Goal: Task Accomplishment & Management: Manage account settings

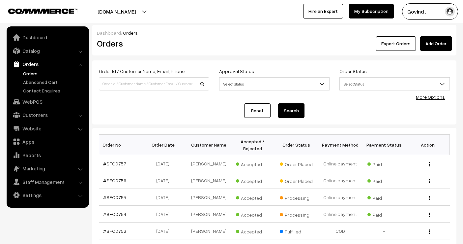
click at [42, 47] on link "Catalog" at bounding box center [47, 51] width 78 height 12
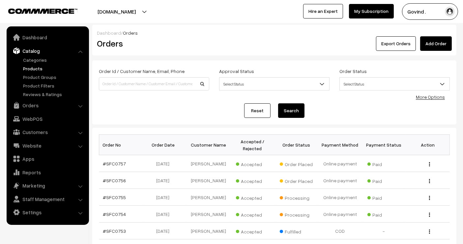
click at [34, 71] on link "Products" at bounding box center [53, 68] width 65 height 7
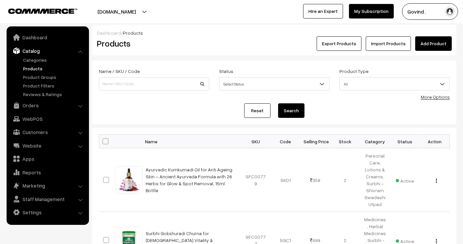
click at [35, 69] on link "Products" at bounding box center [53, 68] width 65 height 7
click at [142, 81] on input at bounding box center [154, 83] width 110 height 13
type input "gavyadhara"
click at [278, 103] on button "Search" at bounding box center [291, 110] width 26 height 15
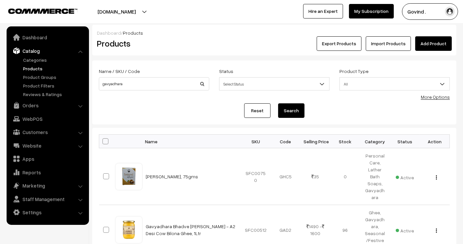
scroll to position [449, 0]
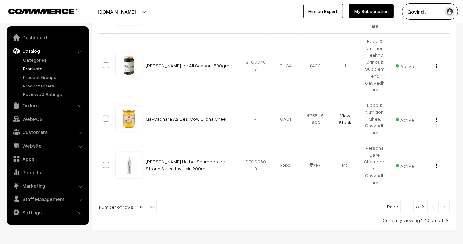
drag, startPoint x: 469, startPoint y: 61, endPoint x: 469, endPoint y: 235, distance: 174.1
click at [149, 203] on b at bounding box center [152, 206] width 7 height 7
select select "60"
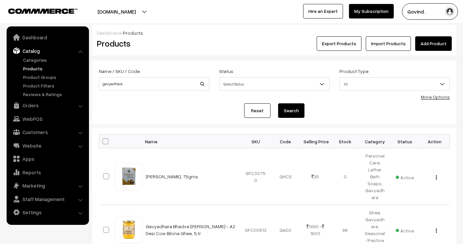
click at [108, 141] on th at bounding box center [107, 142] width 16 height 14
click at [107, 142] on span at bounding box center [106, 141] width 6 height 6
click at [104, 142] on input "checkbox" at bounding box center [101, 141] width 4 height 4
checkbox input "true"
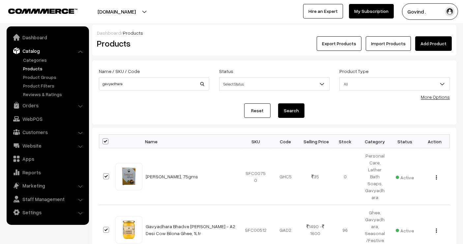
checkbox input "true"
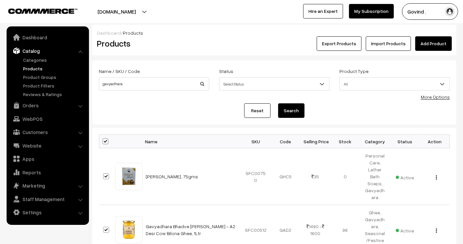
checkbox input "true"
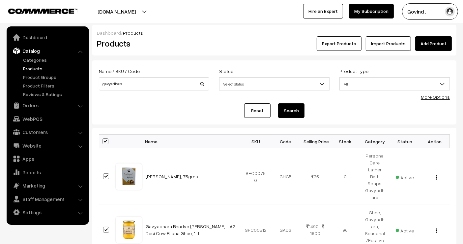
checkbox input "true"
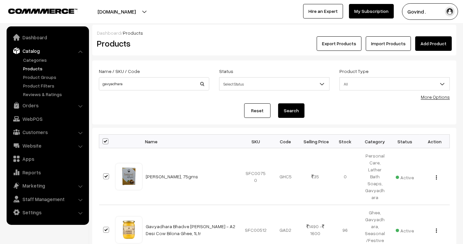
checkbox input "true"
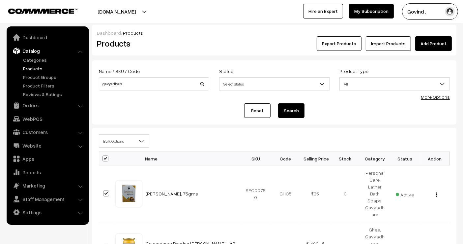
click at [131, 143] on span "Bulk Options" at bounding box center [124, 141] width 50 height 12
click at [138, 141] on span "Bulk Options" at bounding box center [124, 141] width 50 height 12
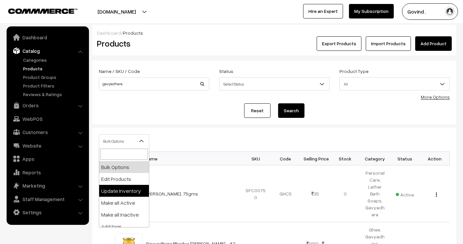
select select "updateInventory"
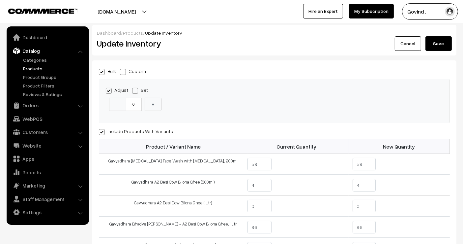
click at [398, 45] on link "Cancel" at bounding box center [408, 43] width 26 height 15
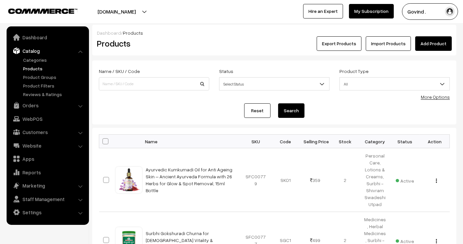
click at [105, 141] on span at bounding box center [106, 141] width 6 height 6
click at [104, 141] on input "checkbox" at bounding box center [101, 141] width 4 height 4
checkbox input "true"
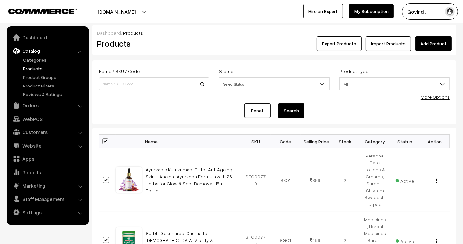
checkbox input "true"
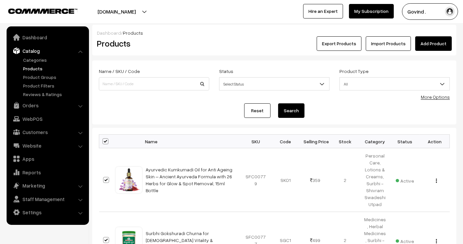
checkbox input "true"
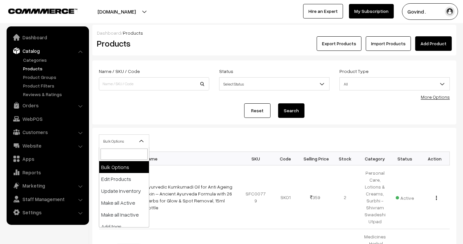
click at [116, 141] on span "Bulk Options" at bounding box center [124, 141] width 50 height 12
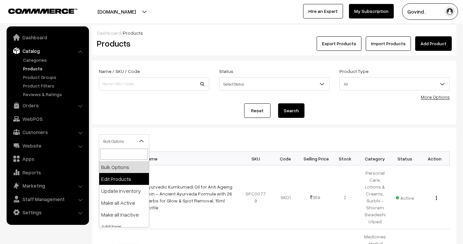
select select "editProduct"
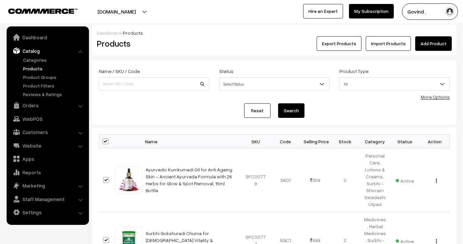
click at [106, 141] on span at bounding box center [106, 141] width 6 height 6
click at [104, 141] on input "checkbox" at bounding box center [101, 141] width 4 height 4
checkbox input "false"
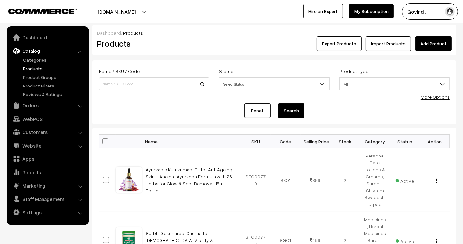
checkbox input "false"
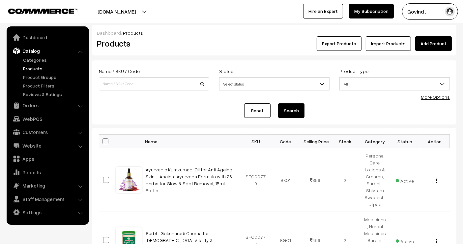
checkbox input "false"
click at [38, 68] on link "Products" at bounding box center [53, 68] width 65 height 7
click at [128, 81] on input at bounding box center [154, 83] width 110 height 13
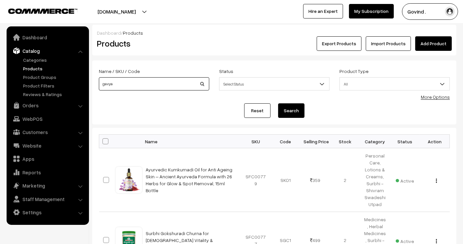
type input "gavyadhara"
click at [278, 103] on button "Search" at bounding box center [291, 110] width 26 height 15
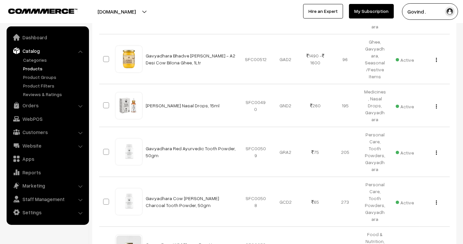
scroll to position [449, 0]
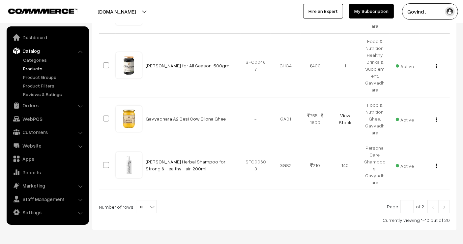
click at [149, 203] on b at bounding box center [152, 206] width 7 height 7
select select "50"
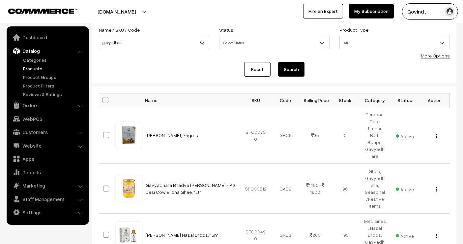
scroll to position [44, 0]
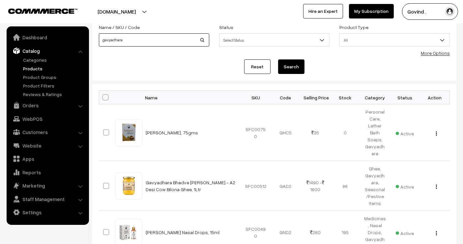
click at [143, 43] on input "gavyadhara" at bounding box center [154, 39] width 110 height 13
type input "neem"
click at [278, 59] on button "Search" at bounding box center [291, 66] width 26 height 15
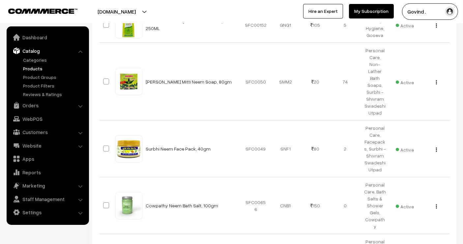
scroll to position [505, 0]
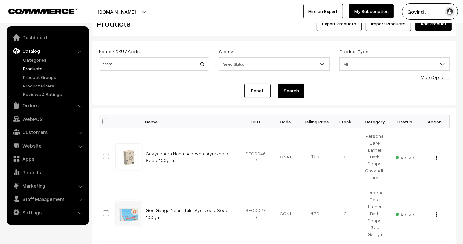
scroll to position [52, 0]
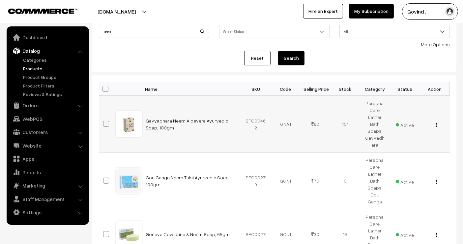
click at [438, 120] on div "View Edit Delete" at bounding box center [435, 123] width 22 height 7
click at [436, 123] on img "button" at bounding box center [436, 125] width 1 height 4
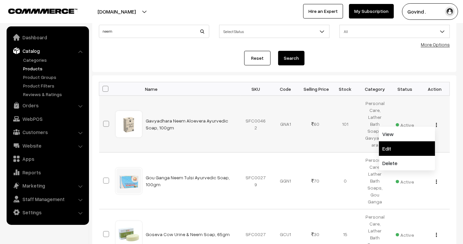
click at [414, 143] on link "Edit" at bounding box center [407, 148] width 56 height 15
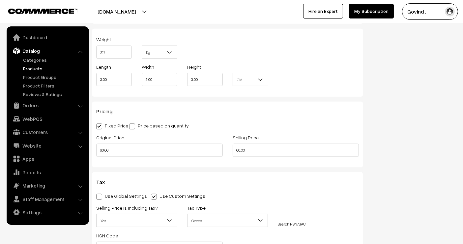
scroll to position [516, 0]
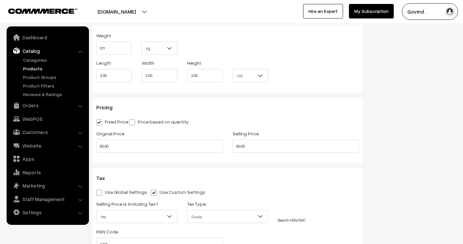
click at [199, 153] on div "Original Price 60.00" at bounding box center [159, 142] width 137 height 27
click at [193, 143] on input "60.00" at bounding box center [159, 146] width 127 height 13
type input "70.00"
click at [255, 144] on input "60.00" at bounding box center [296, 146] width 127 height 13
click at [330, 105] on h3 "Pricing" at bounding box center [227, 107] width 263 height 6
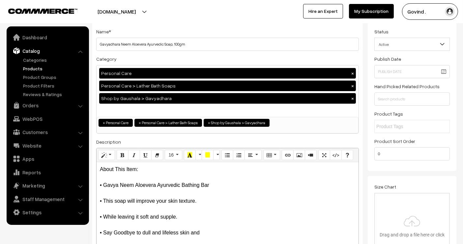
scroll to position [0, 0]
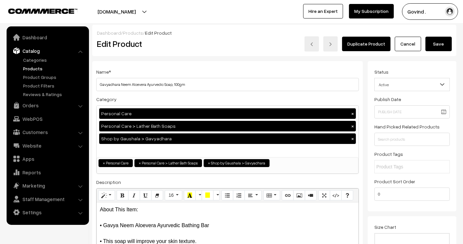
click at [445, 45] on button "Save" at bounding box center [439, 44] width 26 height 15
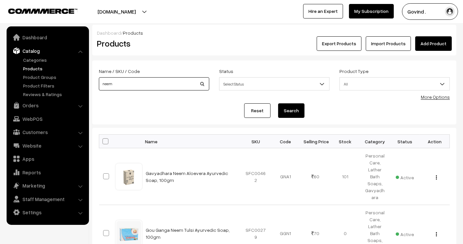
click at [152, 81] on input "neem" at bounding box center [154, 83] width 110 height 13
type input "rose"
click at [278, 103] on button "Search" at bounding box center [291, 110] width 26 height 15
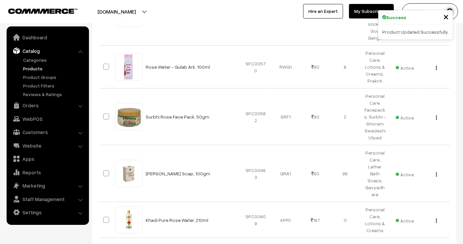
scroll to position [435, 0]
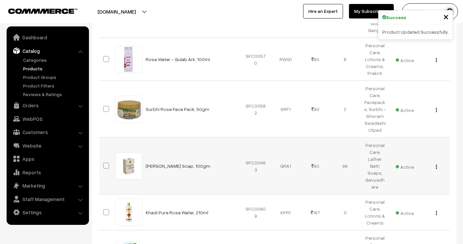
click at [436, 165] on img "button" at bounding box center [436, 167] width 1 height 4
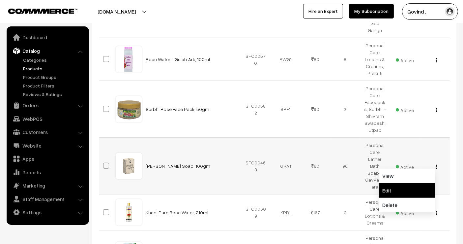
click at [408, 183] on link "Edit" at bounding box center [407, 190] width 56 height 15
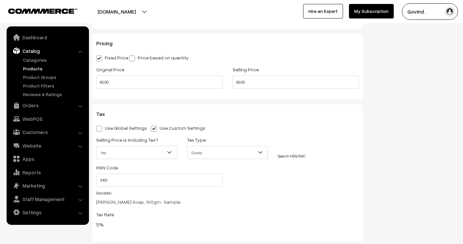
scroll to position [577, 0]
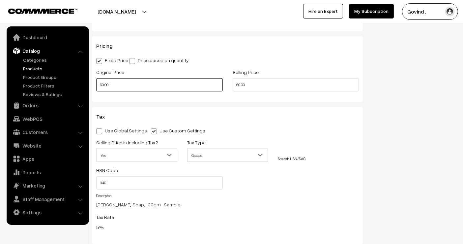
click at [178, 83] on input "60.00" at bounding box center [159, 84] width 127 height 13
type input "70.00"
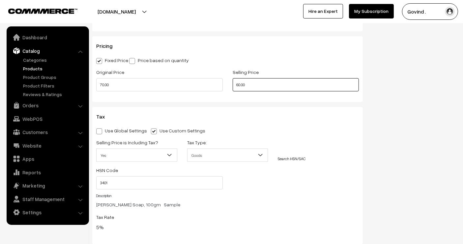
click at [270, 87] on input "60.00" at bounding box center [296, 84] width 127 height 13
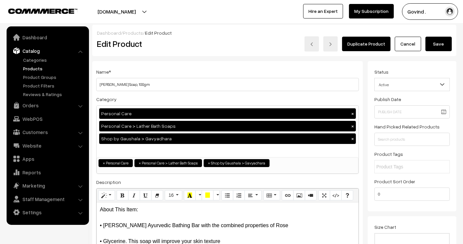
click at [446, 37] on button "Save" at bounding box center [439, 44] width 26 height 15
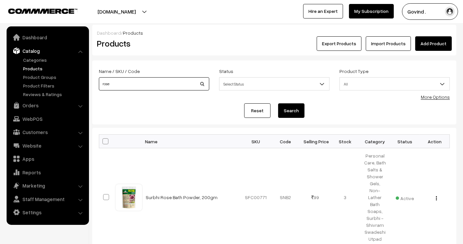
click at [120, 80] on input "rose" at bounding box center [154, 83] width 110 height 13
type input "cream"
click at [278, 103] on button "Search" at bounding box center [291, 110] width 26 height 15
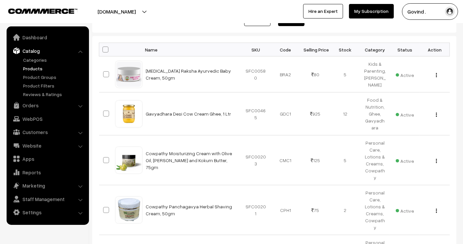
scroll to position [92, 0]
drag, startPoint x: 469, startPoint y: 75, endPoint x: 469, endPoint y: 118, distance: 43.5
click at [463, 118] on html "Thank you for showing interest. Our team will call you shortly. Close [DOMAIN_N…" at bounding box center [231, 30] width 463 height 244
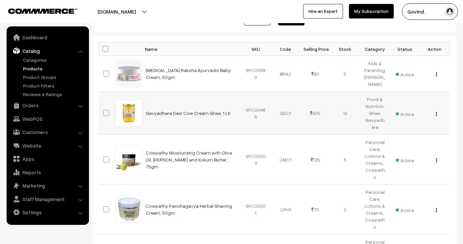
click at [437, 116] on img "button" at bounding box center [436, 114] width 1 height 4
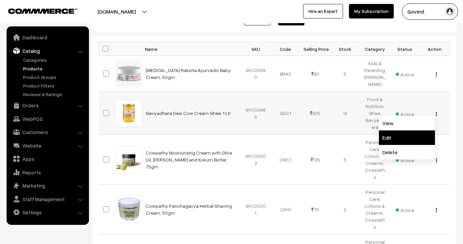
click at [404, 142] on link "Edit" at bounding box center [407, 137] width 56 height 15
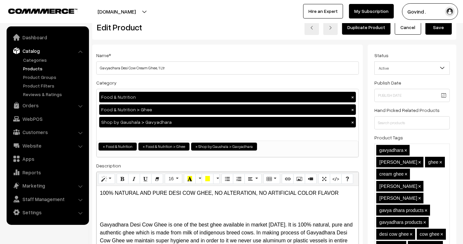
scroll to position [8, 0]
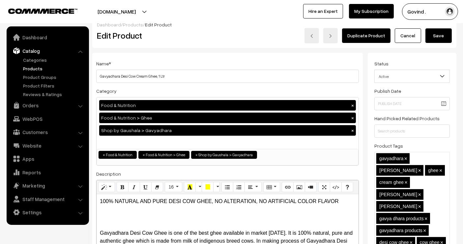
click at [407, 40] on link "Cancel" at bounding box center [408, 35] width 26 height 15
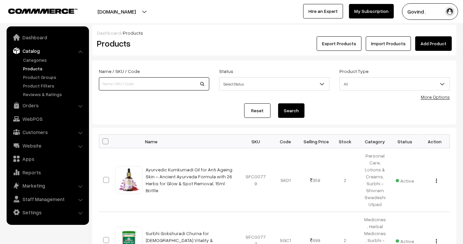
click at [122, 87] on input at bounding box center [154, 83] width 110 height 13
type input "multani"
click at [278, 103] on button "Search" at bounding box center [291, 110] width 26 height 15
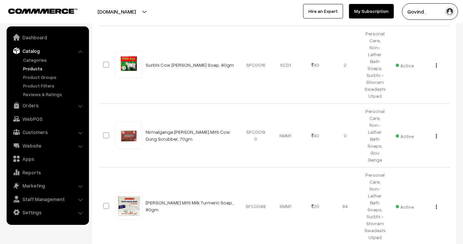
scroll to position [296, 0]
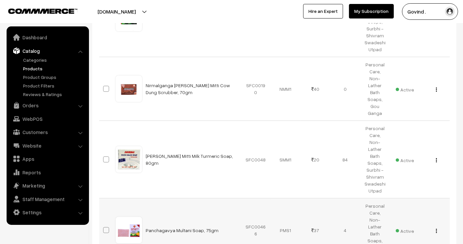
click at [437, 229] on img "button" at bounding box center [436, 231] width 1 height 4
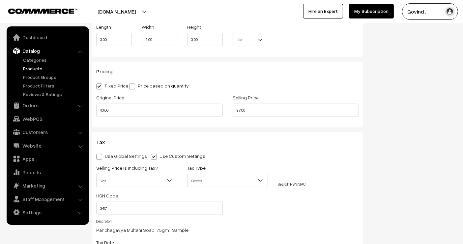
scroll to position [564, 0]
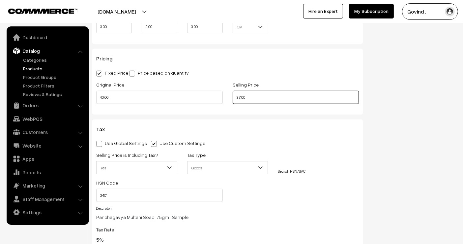
click at [291, 96] on input "37.00" at bounding box center [296, 97] width 127 height 13
type input "3"
type input "35.00"
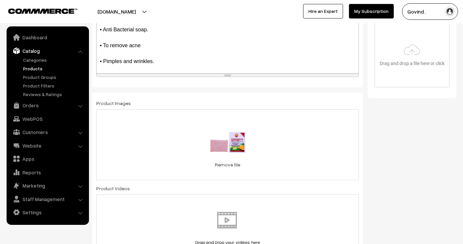
scroll to position [0, 0]
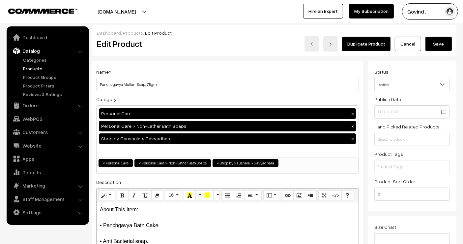
click at [443, 45] on button "Save" at bounding box center [439, 44] width 26 height 15
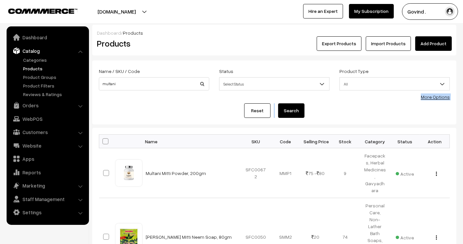
drag, startPoint x: 456, startPoint y: 103, endPoint x: 469, endPoint y: 78, distance: 27.6
click at [463, 78] on html "Thank you for showing interest. Our team will call you shortly. Close shopforco…" at bounding box center [231, 122] width 463 height 244
click at [450, 123] on form "Name / SKU / Code multani Status Select Status Active Inactive Select Status Pr…" at bounding box center [274, 92] width 364 height 64
click at [175, 87] on input "multani" at bounding box center [154, 83] width 110 height 13
type input "chyawan"
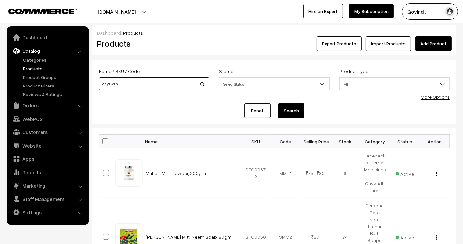
click at [278, 103] on button "Search" at bounding box center [291, 110] width 26 height 15
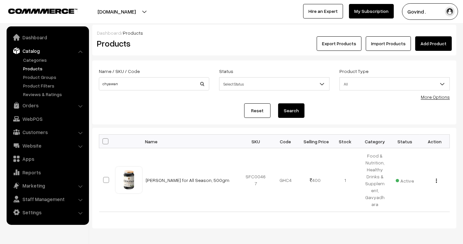
scroll to position [27, 0]
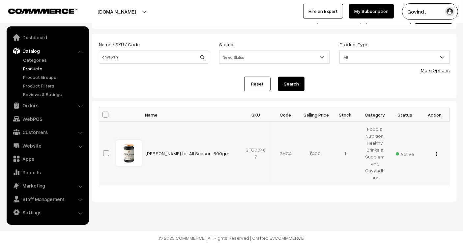
click at [436, 153] on img "button" at bounding box center [436, 154] width 1 height 4
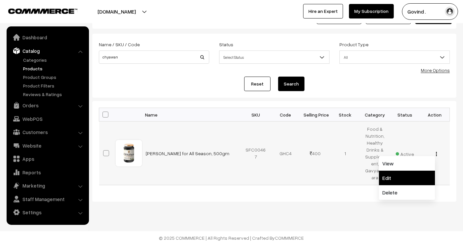
click at [396, 172] on link "Edit" at bounding box center [407, 178] width 56 height 15
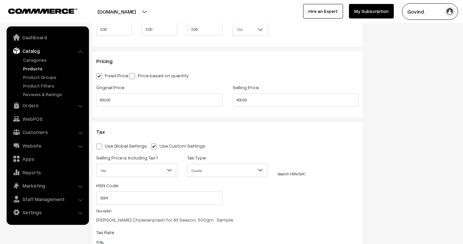
scroll to position [560, 0]
drag, startPoint x: 0, startPoint y: 0, endPoint x: 469, endPoint y: 118, distance: 483.3
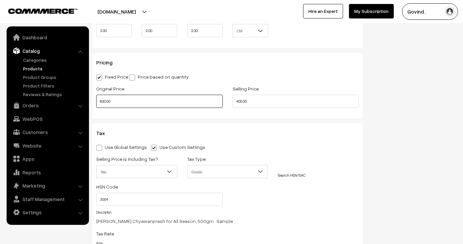
click at [173, 100] on input "600.00" at bounding box center [159, 101] width 127 height 13
type input "595.00"
click at [261, 100] on input "400.00" at bounding box center [296, 101] width 127 height 13
type input "370.00"
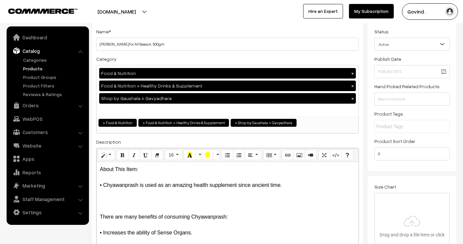
scroll to position [0, 0]
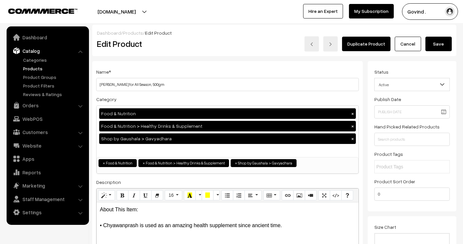
click at [438, 47] on button "Save" at bounding box center [439, 44] width 26 height 15
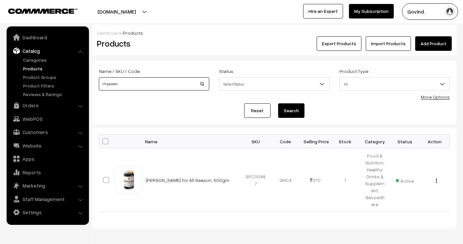
click at [159, 90] on input "chyawan" at bounding box center [154, 83] width 110 height 13
type input "nasal"
click at [278, 103] on button "Search" at bounding box center [291, 110] width 26 height 15
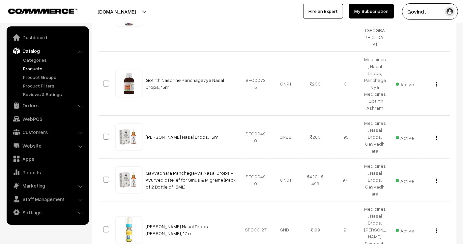
scroll to position [176, 0]
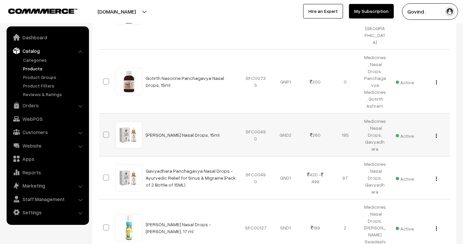
click at [436, 134] on img "button" at bounding box center [436, 136] width 1 height 4
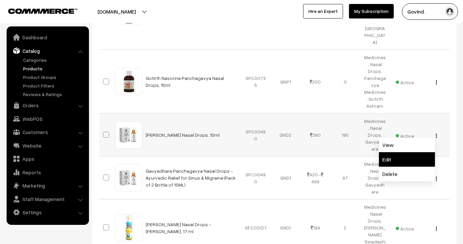
click at [405, 152] on link "Edit" at bounding box center [407, 159] width 56 height 15
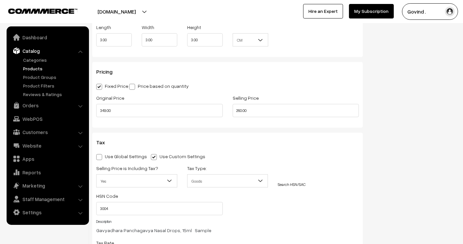
scroll to position [568, 0]
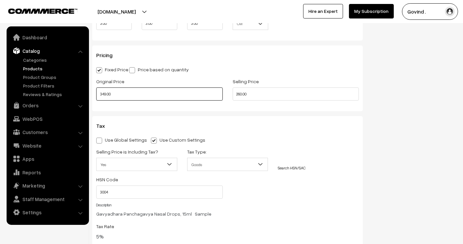
click at [163, 97] on input "349.00" at bounding box center [159, 93] width 127 height 13
type input "3"
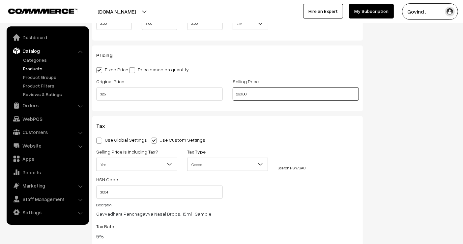
type input "325.00"
type input "240.00"
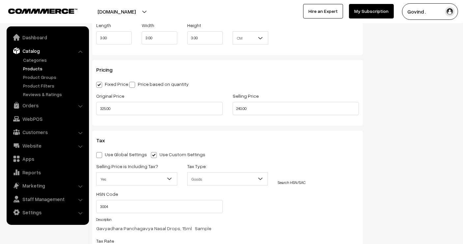
scroll to position [0, 0]
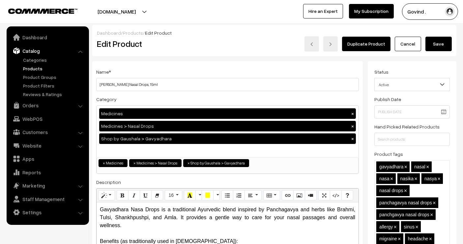
click at [437, 42] on button "Save" at bounding box center [439, 44] width 26 height 15
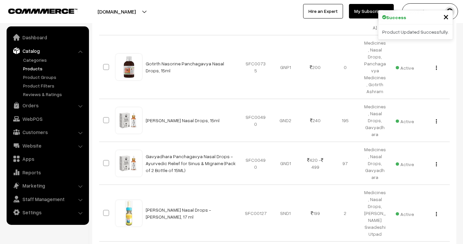
scroll to position [196, 0]
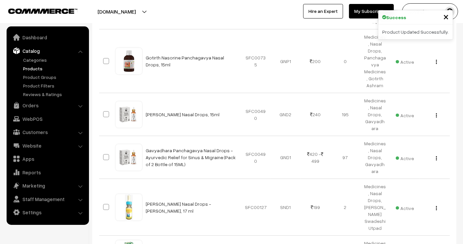
drag, startPoint x: 469, startPoint y: 58, endPoint x: 469, endPoint y: 138, distance: 79.8
click at [437, 156] on img "button" at bounding box center [436, 158] width 1 height 4
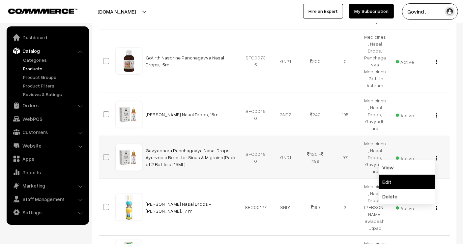
click at [396, 174] on link "Edit" at bounding box center [407, 181] width 56 height 15
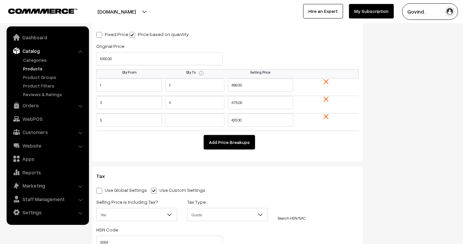
scroll to position [660, 0]
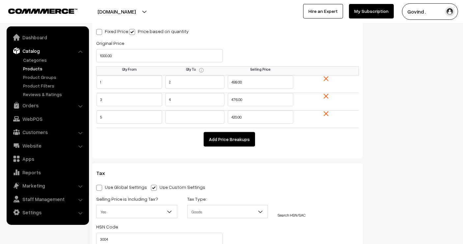
drag, startPoint x: 468, startPoint y: 17, endPoint x: 466, endPoint y: 67, distance: 49.8
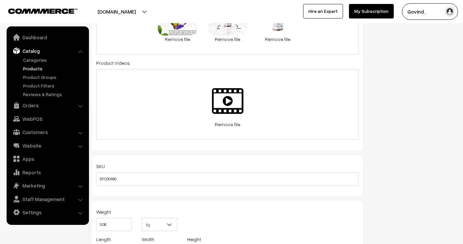
scroll to position [0, 0]
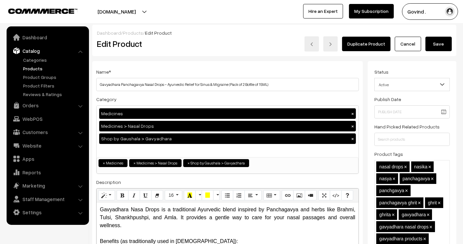
click at [410, 43] on link "Cancel" at bounding box center [408, 44] width 26 height 15
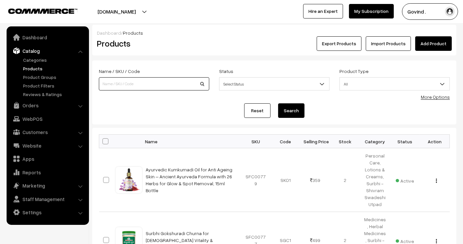
click at [167, 82] on input at bounding box center [154, 83] width 110 height 13
type input "nasal"
click at [278, 103] on button "Search" at bounding box center [291, 110] width 26 height 15
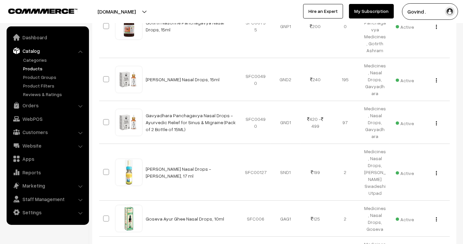
scroll to position [232, 0]
click at [436, 77] on button "button" at bounding box center [437, 79] width 2 height 5
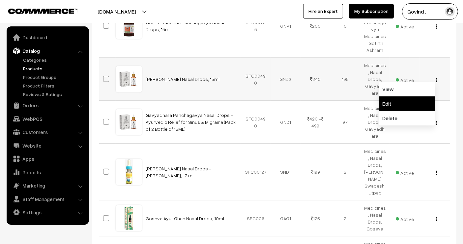
click at [407, 96] on link "Edit" at bounding box center [407, 103] width 56 height 15
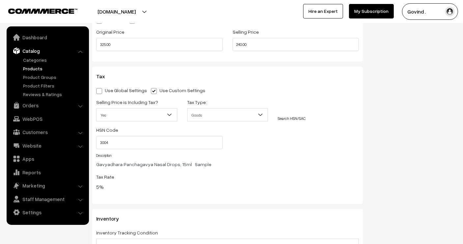
scroll to position [563, 0]
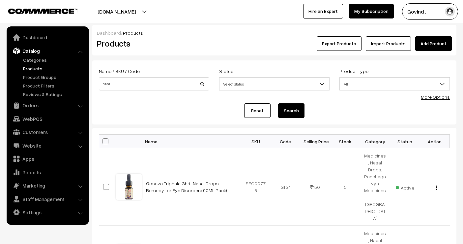
scroll to position [232, 0]
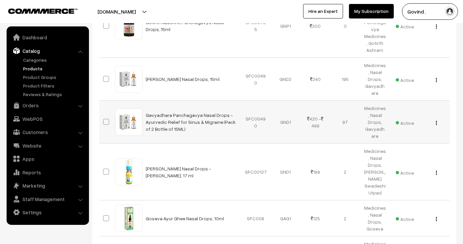
click at [437, 121] on img "button" at bounding box center [436, 123] width 1 height 4
click at [406, 139] on link "Edit" at bounding box center [407, 146] width 56 height 15
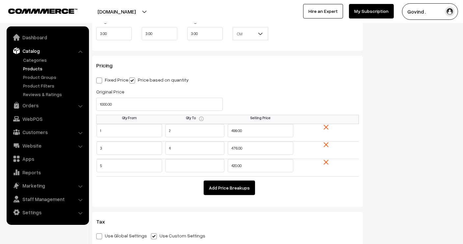
scroll to position [618, 0]
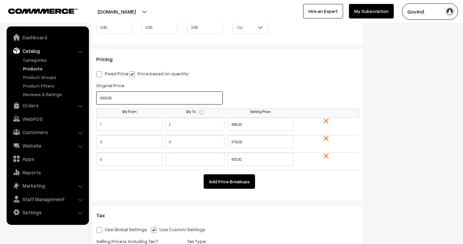
click at [131, 92] on input "1000.00" at bounding box center [159, 97] width 127 height 13
type input "5"
type input "650.00"
click at [258, 86] on div "Selling Price 0.00" at bounding box center [296, 94] width 137 height 27
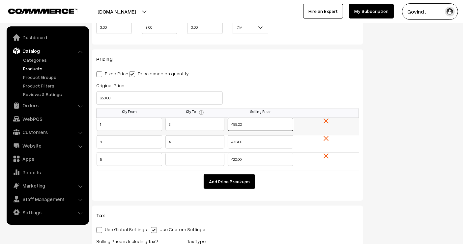
drag, startPoint x: 237, startPoint y: 122, endPoint x: 213, endPoint y: 124, distance: 24.8
click at [213, 124] on tr "1 2 499.00" at bounding box center [228, 126] width 263 height 17
type input "465.00"
click at [412, 109] on div "Status Active Inactive Active Publish Date Product Type -- Select -- -- Select …" at bounding box center [415, 6] width 94 height 1126
click at [238, 141] on input "476.00" at bounding box center [261, 141] width 66 height 13
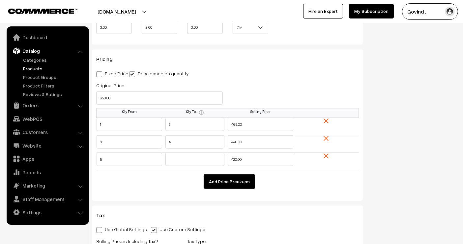
click at [416, 126] on div "Status Active Inactive Active Publish Date Product Type -- Select -- -- Select …" at bounding box center [415, 6] width 94 height 1126
type input "440.00"
click at [397, 139] on div "Status Active Inactive Active Publish Date Product Type -- Select -- -- Select …" at bounding box center [415, 6] width 94 height 1126
drag, startPoint x: 237, startPoint y: 158, endPoint x: 173, endPoint y: 155, distance: 64.7
click at [173, 155] on tr "5 420.00" at bounding box center [228, 161] width 263 height 17
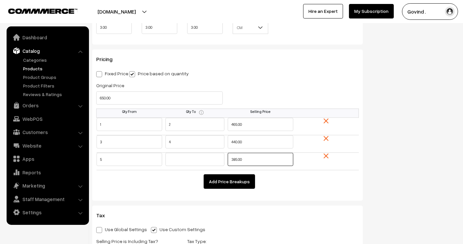
type input "385.00"
click at [418, 152] on div "Status Active Inactive Active Publish Date Product Type -- Select -- -- Select …" at bounding box center [415, 6] width 94 height 1126
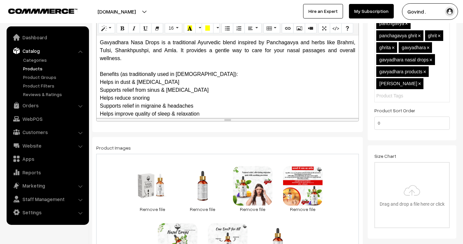
scroll to position [0, 0]
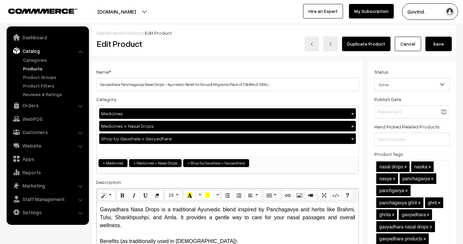
click at [447, 47] on button "Save" at bounding box center [439, 44] width 26 height 15
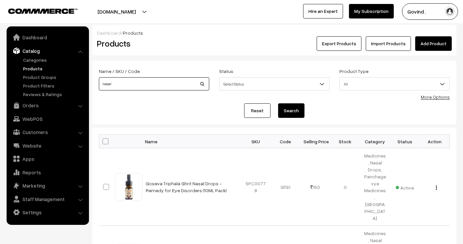
click at [153, 82] on input "nasal" at bounding box center [154, 83] width 110 height 13
type input "charcoal"
click at [278, 103] on button "Search" at bounding box center [291, 110] width 26 height 15
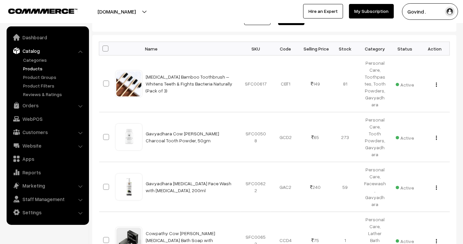
scroll to position [98, 0]
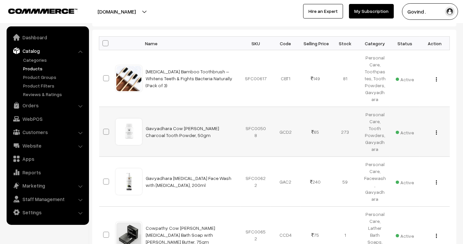
click at [437, 130] on button "button" at bounding box center [437, 132] width 2 height 5
click at [403, 149] on link "Edit" at bounding box center [407, 156] width 56 height 15
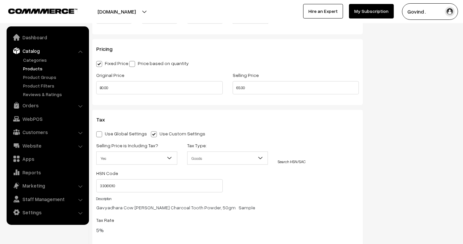
scroll to position [596, 0]
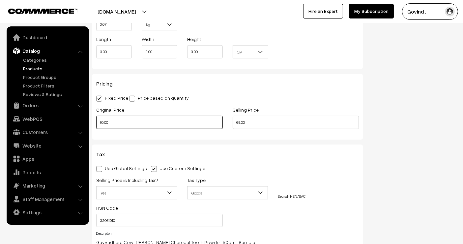
click at [184, 118] on input "80.00" at bounding box center [159, 122] width 127 height 13
type input "75.00"
type input "60.00"
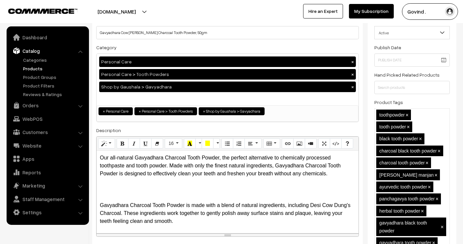
scroll to position [0, 0]
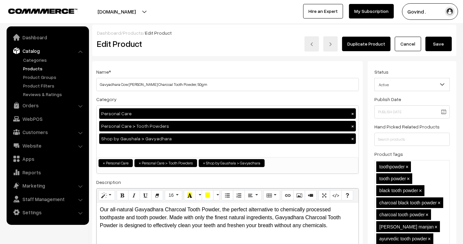
click at [446, 49] on button "Save" at bounding box center [439, 44] width 26 height 15
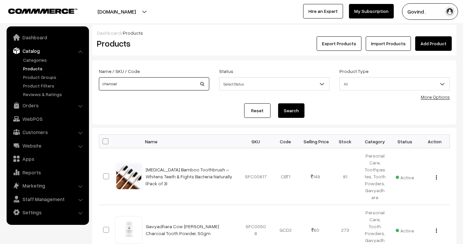
click at [169, 80] on input "charcoal" at bounding box center [154, 83] width 110 height 13
type input "d"
type input "red"
click at [278, 103] on button "Search" at bounding box center [291, 110] width 26 height 15
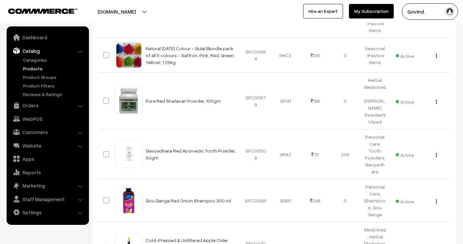
scroll to position [266, 0]
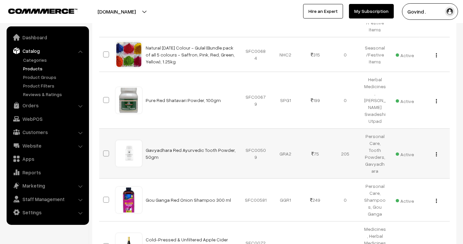
click at [436, 152] on img "button" at bounding box center [436, 154] width 1 height 4
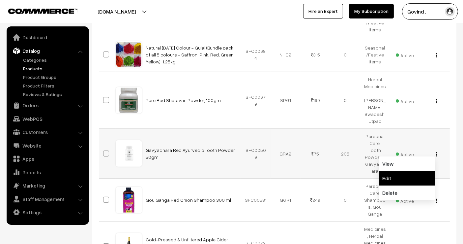
click at [409, 171] on link "Edit" at bounding box center [407, 178] width 56 height 15
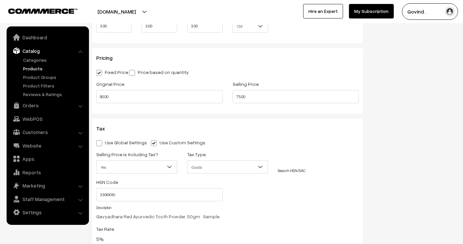
scroll to position [616, 0]
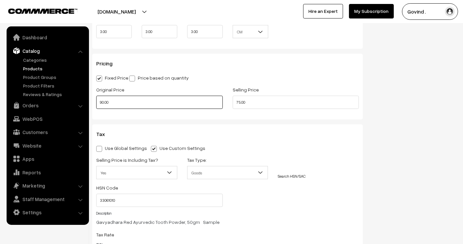
click at [198, 102] on input "90.00" at bounding box center [159, 102] width 127 height 13
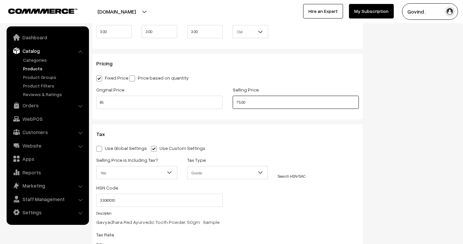
type input "85.00"
click at [261, 97] on input "75.00" at bounding box center [296, 102] width 127 height 13
type input "70.00"
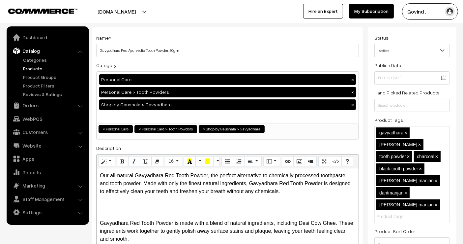
scroll to position [0, 0]
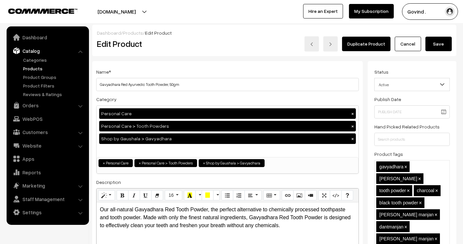
click at [442, 35] on div "Dashboard / Products / Edit Product" at bounding box center [274, 32] width 355 height 7
click at [441, 38] on button "Save" at bounding box center [439, 44] width 26 height 15
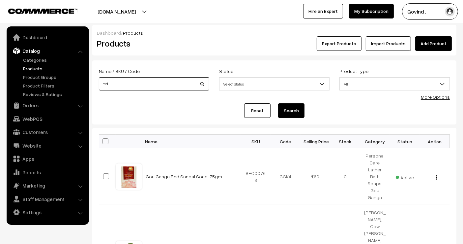
click at [183, 79] on input "red" at bounding box center [154, 83] width 110 height 13
type input "cakes"
click at [278, 103] on button "Search" at bounding box center [291, 110] width 26 height 15
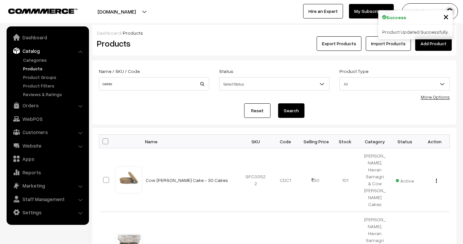
scroll to position [39, 0]
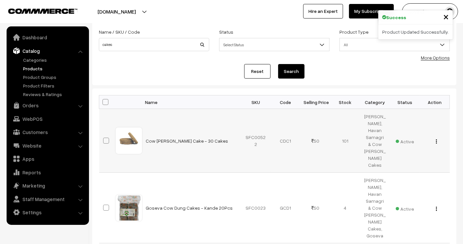
click at [436, 139] on button "button" at bounding box center [437, 141] width 2 height 5
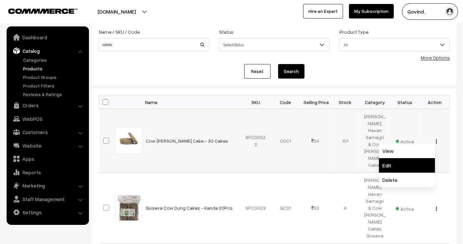
click at [414, 158] on link "Edit" at bounding box center [407, 165] width 56 height 15
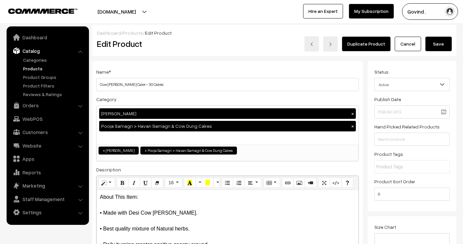
click at [413, 40] on link "Cancel" at bounding box center [408, 44] width 26 height 15
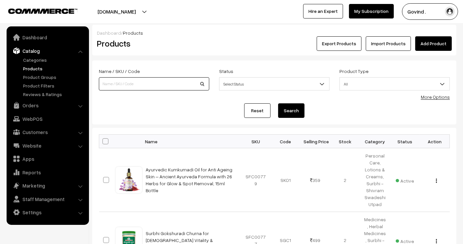
click at [144, 88] on input at bounding box center [154, 83] width 110 height 13
type input "cake"
click at [278, 103] on button "Search" at bounding box center [291, 110] width 26 height 15
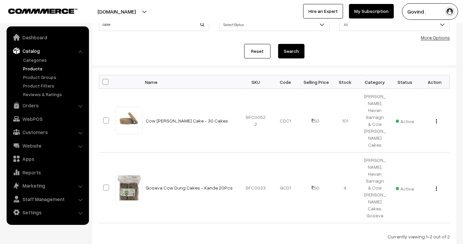
scroll to position [59, 0]
click at [438, 117] on div "View Edit Delete" at bounding box center [435, 120] width 22 height 7
click at [437, 119] on img "button" at bounding box center [436, 121] width 1 height 4
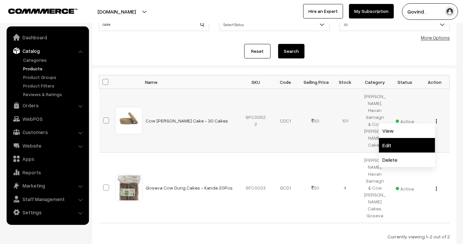
click at [407, 138] on link "Edit" at bounding box center [407, 145] width 56 height 15
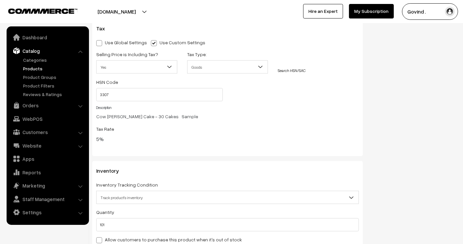
scroll to position [658, 0]
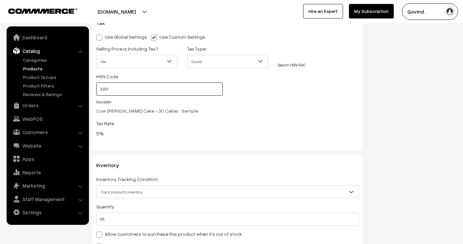
click at [195, 91] on input "3307" at bounding box center [159, 88] width 127 height 13
type input "3"
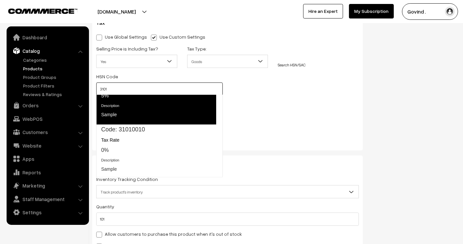
scroll to position [28, 0]
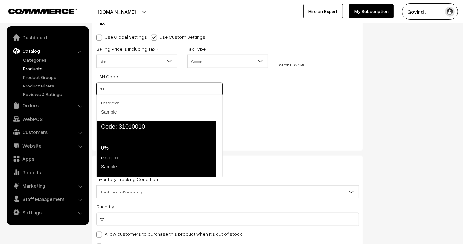
click at [137, 135] on div "Tax Rate 0%" at bounding box center [156, 143] width 110 height 18
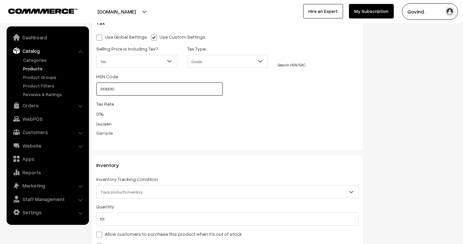
type input "31010010"
click at [292, 112] on div "Tax Rate 0%" at bounding box center [227, 109] width 263 height 18
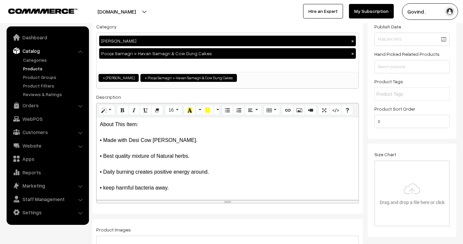
scroll to position [0, 0]
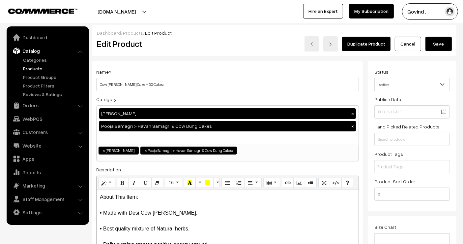
click at [447, 42] on button "Save" at bounding box center [439, 44] width 26 height 15
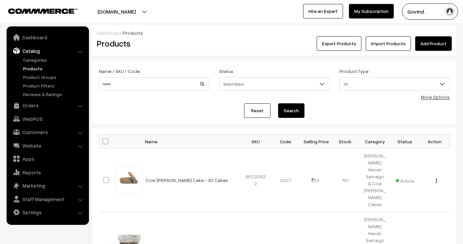
click at [147, 92] on div "Name / SKU / Code cake" at bounding box center [154, 80] width 120 height 27
click at [151, 88] on input "cake" at bounding box center [154, 83] width 110 height 13
type input "c"
type input "weight"
click at [278, 103] on button "Search" at bounding box center [291, 110] width 26 height 15
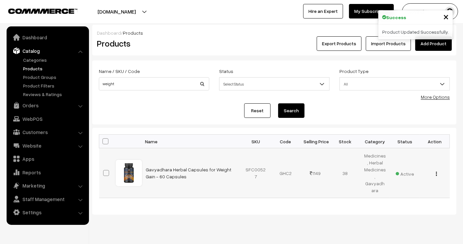
click at [437, 172] on img "button" at bounding box center [436, 174] width 1 height 4
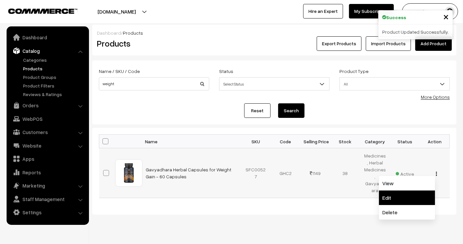
click at [414, 192] on link "Edit" at bounding box center [407, 197] width 56 height 15
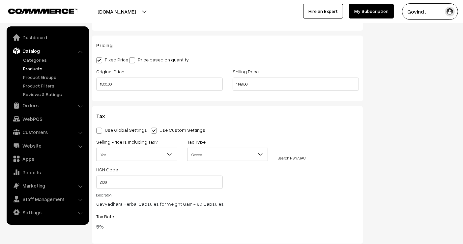
scroll to position [573, 0]
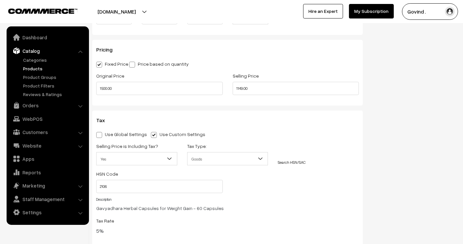
click at [179, 95] on div "Original Price 1500.00" at bounding box center [159, 85] width 137 height 27
click at [167, 89] on input "1500.00" at bounding box center [159, 88] width 127 height 13
type input "1400.00"
